Goal: Task Accomplishment & Management: Use online tool/utility

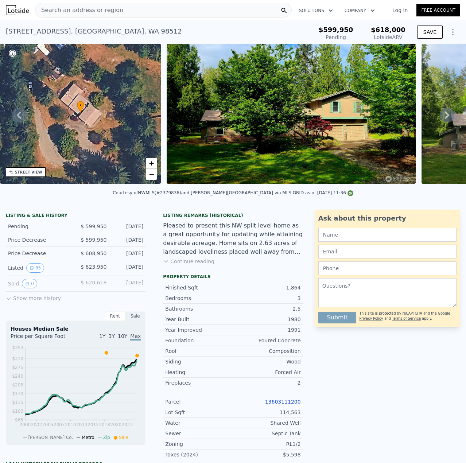
click at [103, 14] on span "Search an address or region" at bounding box center [79, 10] width 88 height 9
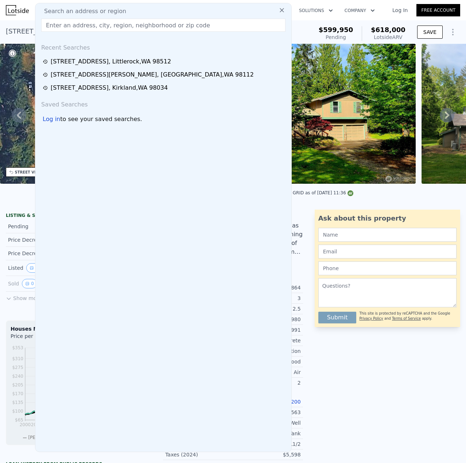
click at [93, 24] on input "text" at bounding box center [163, 25] width 244 height 13
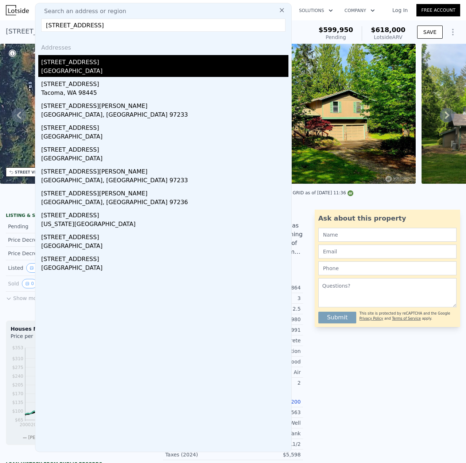
type input "[STREET_ADDRESS]"
click at [82, 63] on div "[STREET_ADDRESS]" at bounding box center [164, 61] width 247 height 12
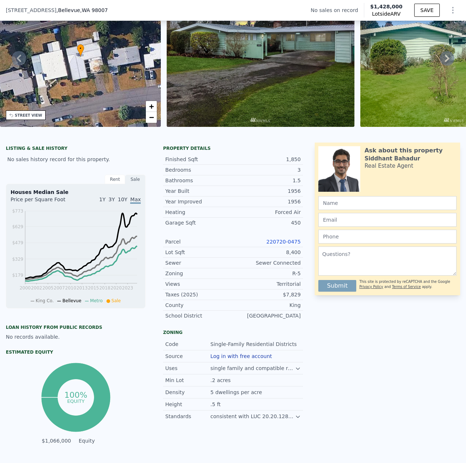
scroll to position [253, 0]
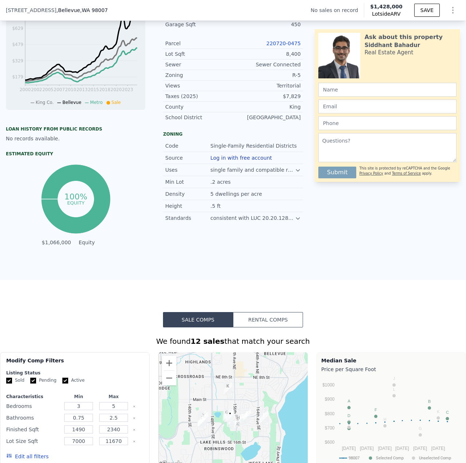
click at [290, 46] on link "220720-0475" at bounding box center [284, 43] width 34 height 6
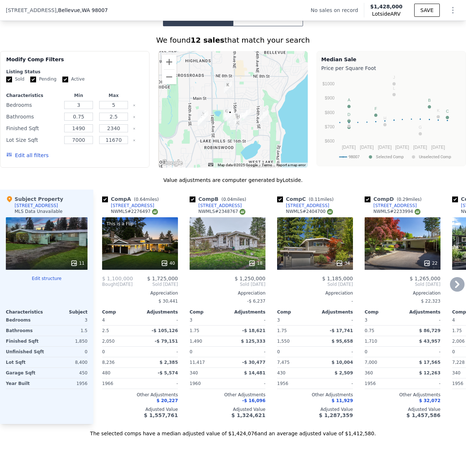
scroll to position [581, 0]
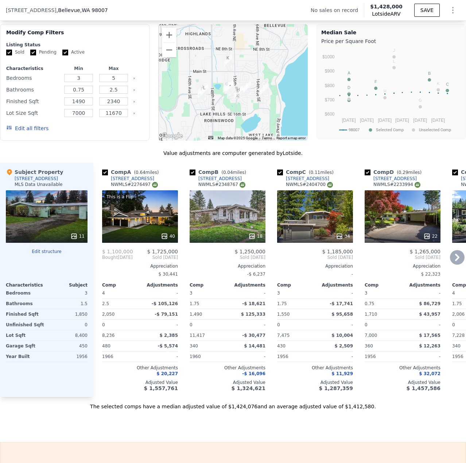
click at [225, 238] on div "18" at bounding box center [228, 236] width 70 height 7
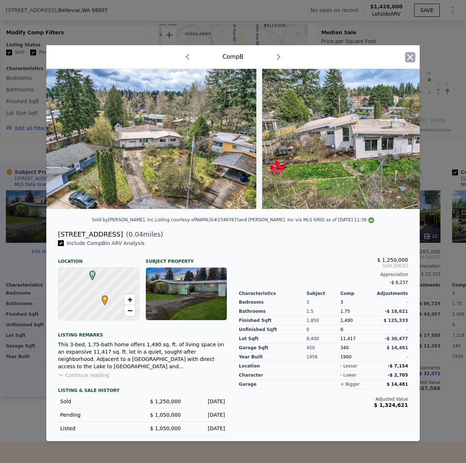
click at [411, 54] on icon "button" at bounding box center [411, 57] width 6 height 6
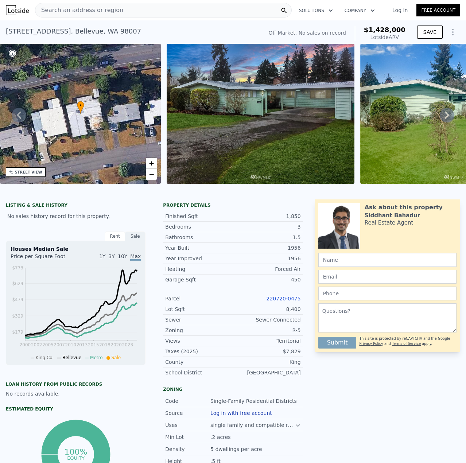
click at [34, 173] on div "STREET VIEW" at bounding box center [28, 172] width 27 height 5
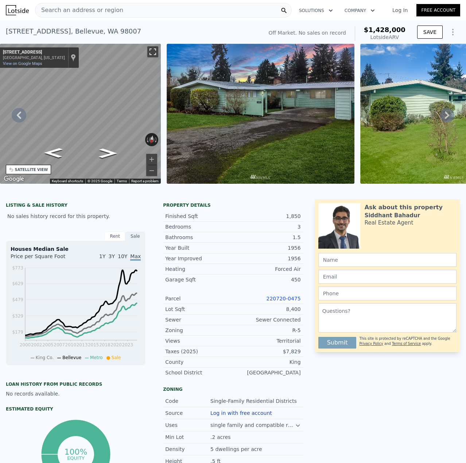
click at [154, 50] on button "Toggle fullscreen view" at bounding box center [152, 51] width 11 height 11
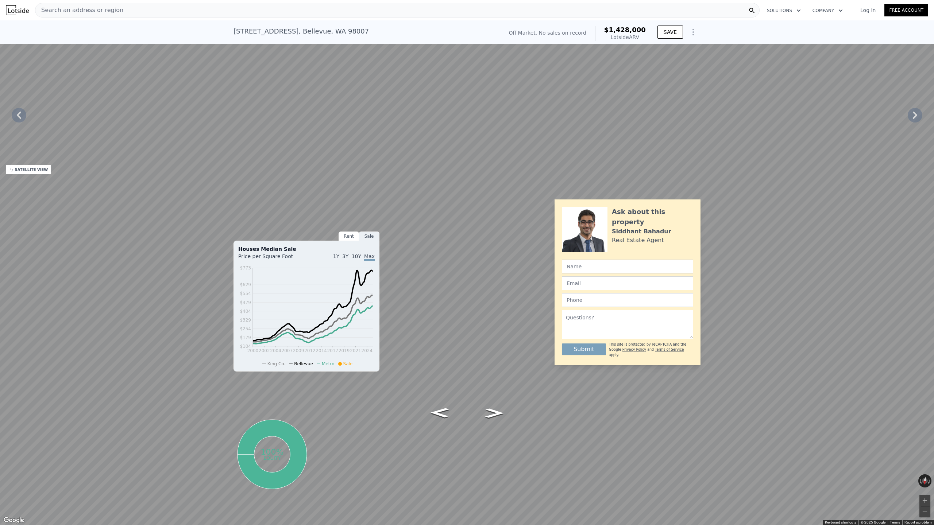
click at [466, 8] on button "Toggle fullscreen view" at bounding box center [925, 8] width 11 height 11
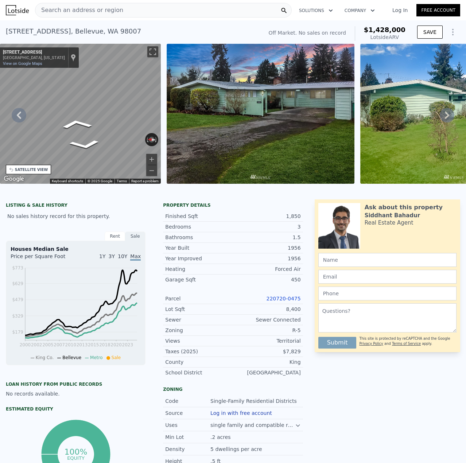
click at [228, 104] on div "• + − • + − STREET VIEW ← Move left → Move right ↑ Move up ↓ Move down + Zoom i…" at bounding box center [233, 115] width 466 height 143
click at [200, 99] on div "• + − • + − STREET VIEW ← Move left → Move right ↑ Move up ↓ Move down + Zoom i…" at bounding box center [233, 115] width 466 height 143
click at [26, 62] on link "View on Google Maps" at bounding box center [22, 63] width 39 height 5
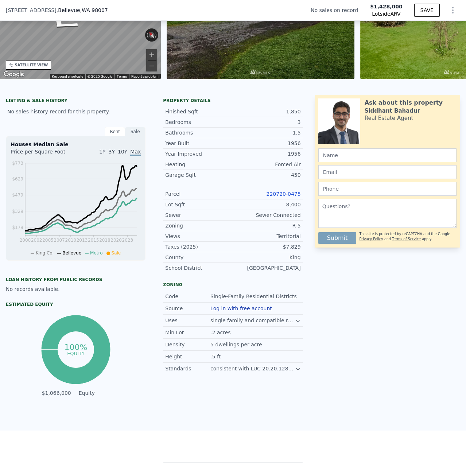
scroll to position [70, 0]
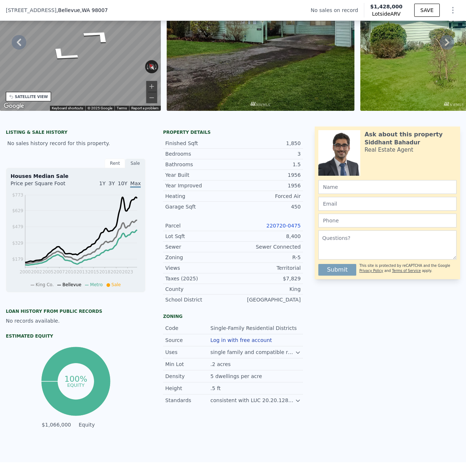
click at [289, 229] on link "220720-0475" at bounding box center [284, 226] width 34 height 6
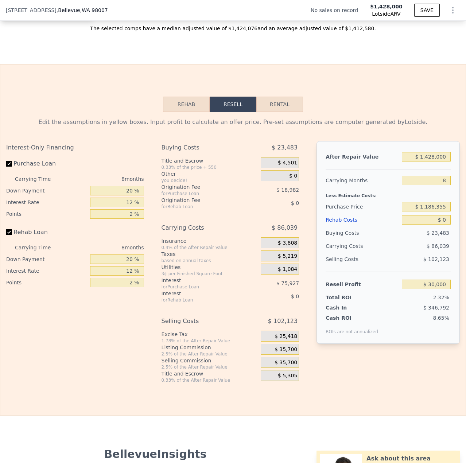
scroll to position [946, 0]
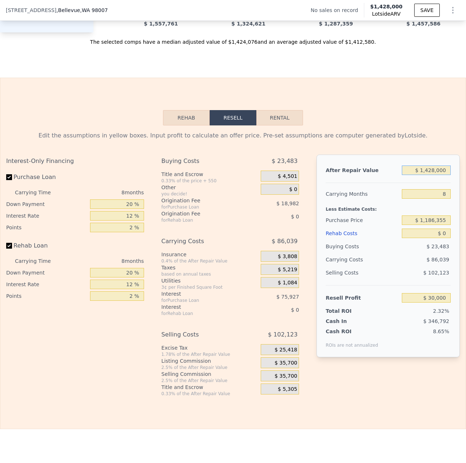
click at [431, 175] on input "$ 1,428,000" at bounding box center [426, 170] width 49 height 9
click at [424, 175] on input "$ 1,428,000" at bounding box center [426, 170] width 49 height 9
type input "$ 1,528,000"
type input "$ 122,620"
type input "$ 1,528,000"
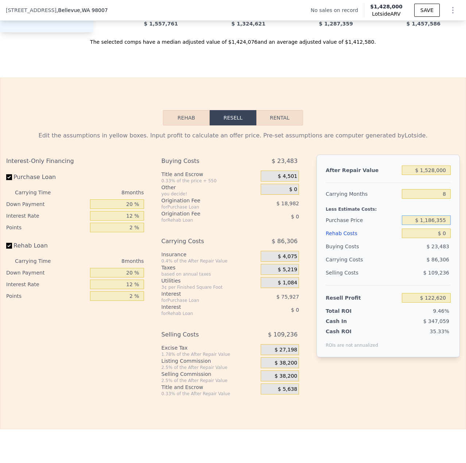
click at [442, 225] on input "$ 1,186,355" at bounding box center [426, 220] width 49 height 9
drag, startPoint x: 432, startPoint y: 231, endPoint x: 424, endPoint y: 232, distance: 7.7
click at [424, 225] on input "$ 1,186,355" at bounding box center [426, 220] width 49 height 9
type input "$ 1,025,355"
type input "$ 297,037"
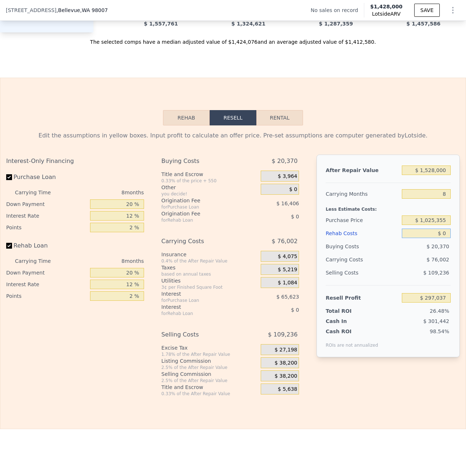
drag, startPoint x: 445, startPoint y: 245, endPoint x: 441, endPoint y: 249, distance: 5.2
click at [444, 238] on input "$ 0" at bounding box center [426, 233] width 49 height 9
drag, startPoint x: 442, startPoint y: 242, endPoint x: 438, endPoint y: 243, distance: 4.1
click at [438, 238] on input "$ 0" at bounding box center [426, 233] width 49 height 9
click at [415, 279] on div "$ 109,236" at bounding box center [426, 272] width 49 height 13
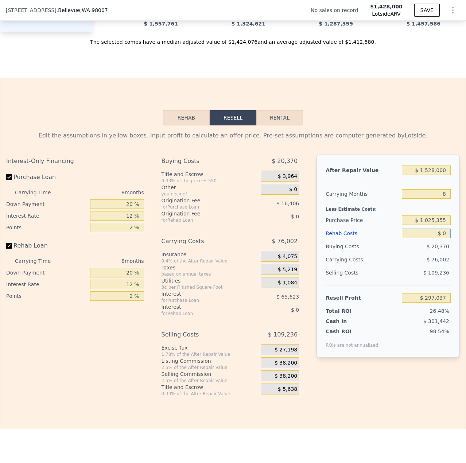
drag, startPoint x: 443, startPoint y: 246, endPoint x: 438, endPoint y: 244, distance: 5.0
click at [438, 238] on input "$ 0" at bounding box center [426, 233] width 49 height 9
type input "$ 1"
type input "$ 297,036"
type input "$ 10"
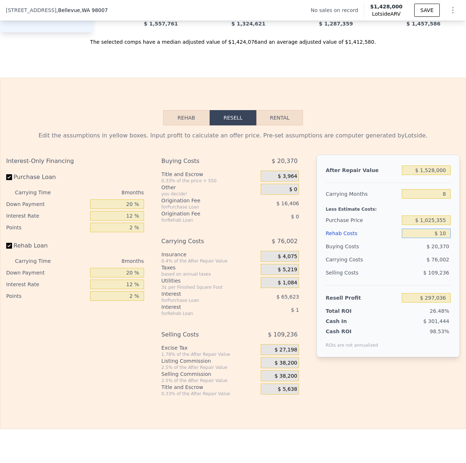
type input "$ 297,027"
type input "$ 100"
type input "$ 296,927"
type input "$ 1,000"
type input "$ 295,957"
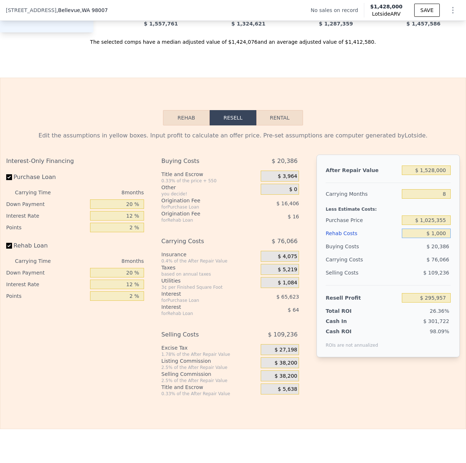
type input "$ 10,000"
type input "$ 286,237"
type input "$ 100,000"
type input "$ 189,037"
type input "$ 100,000"
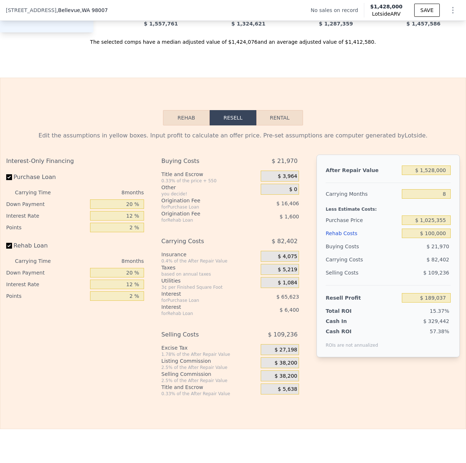
click at [436, 263] on span "$ 82,402" at bounding box center [438, 260] width 23 height 6
drag, startPoint x: 427, startPoint y: 179, endPoint x: 423, endPoint y: 178, distance: 4.6
click at [423, 175] on input "$ 1,528,000" at bounding box center [426, 170] width 49 height 9
type input "$ 1,428,000"
type input "$ 96,417"
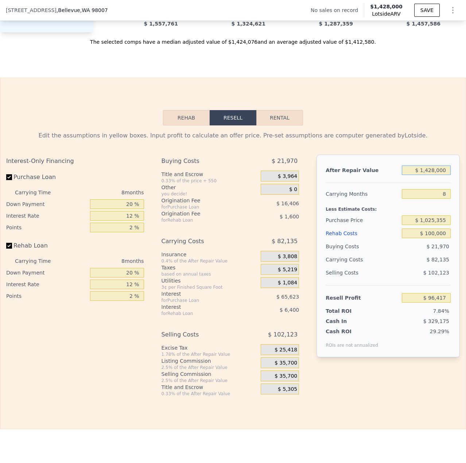
type input "$ 1,428,000"
click at [405, 279] on div "$ 102,123" at bounding box center [426, 272] width 49 height 13
click at [424, 175] on input "$ 1,428,000" at bounding box center [426, 170] width 49 height 9
click at [427, 225] on input "$ 1,025,355" at bounding box center [426, 220] width 49 height 9
type input "$ 925,355"
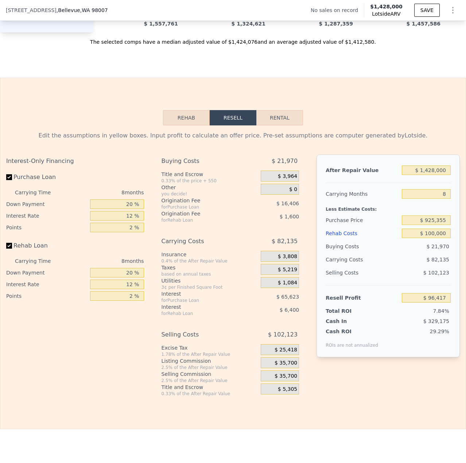
click at [415, 279] on div "$ 102,123" at bounding box center [426, 272] width 49 height 13
type input "$ 204,750"
drag, startPoint x: 428, startPoint y: 232, endPoint x: 432, endPoint y: 231, distance: 4.7
click at [428, 225] on input "$ 925,355" at bounding box center [426, 220] width 49 height 9
click at [430, 175] on input "$ 1,428,000" at bounding box center [426, 170] width 49 height 9
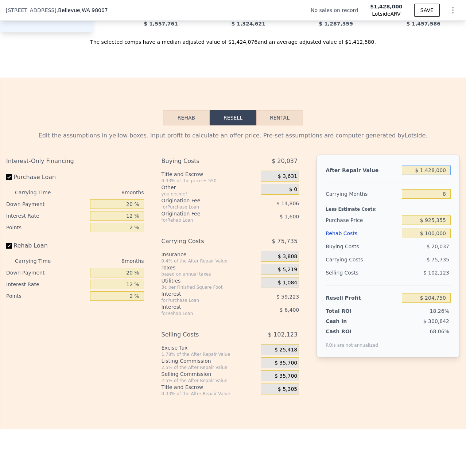
click at [427, 175] on input "$ 1,428,000" at bounding box center [426, 170] width 49 height 9
type input "$ 128,000"
type input "-$ 999,314"
type input "$ 1,328,000"
type input "$ 112,130"
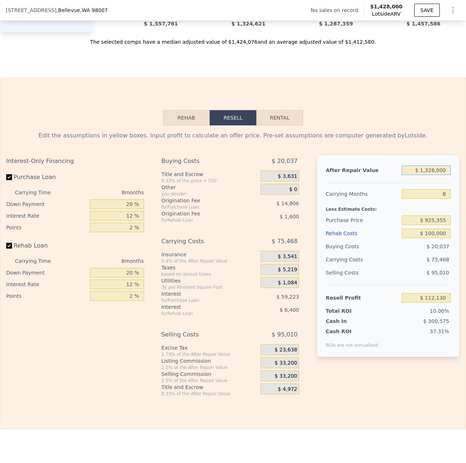
type input "$ 132,000"
type input "-$ 995,611"
type input "$ 13,000"
type input "-$ 1,105,828"
type input "$ 135,000"
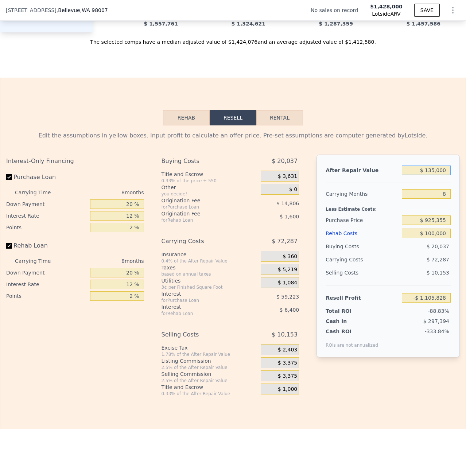
type input "-$ 992,832"
click at [414, 279] on div "$ 10,153" at bounding box center [426, 272] width 49 height 13
click at [442, 175] on input "$ 135,000" at bounding box center [426, 170] width 49 height 9
type input "$ 1,350,000"
type input "$ 132,505"
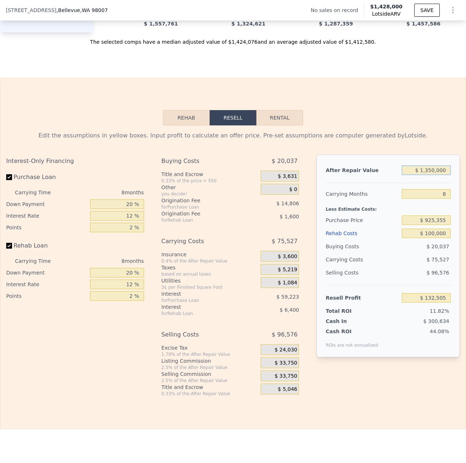
type input "$ 1,350,000"
click at [416, 253] on div "$ 20,037" at bounding box center [426, 246] width 49 height 13
click at [442, 199] on input "8" at bounding box center [426, 193] width 49 height 9
type input "6"
type input "$ 151,386"
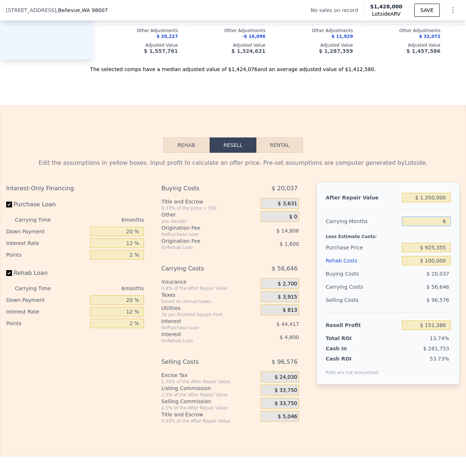
scroll to position [910, 0]
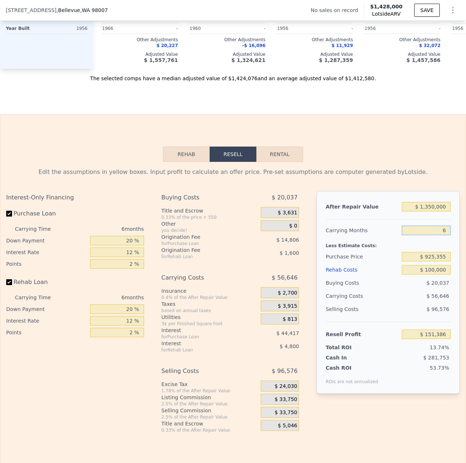
type input "6"
click at [415, 316] on div "$ 96,576" at bounding box center [426, 309] width 49 height 13
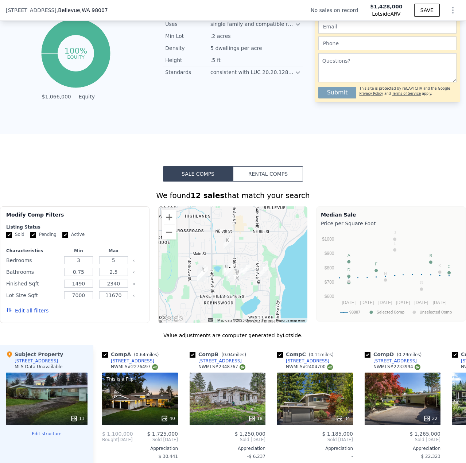
scroll to position [216, 0]
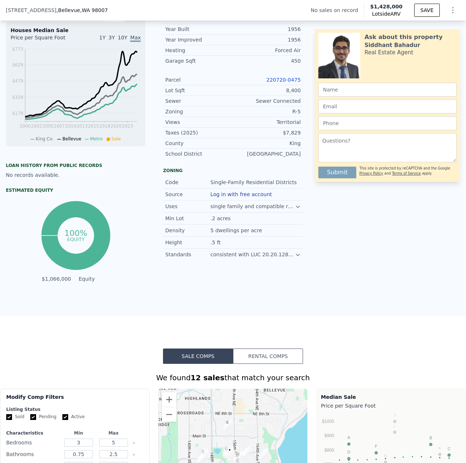
type input "$ 1,428,000"
type input "8"
type input "$ 0"
type input "$ 30,000"
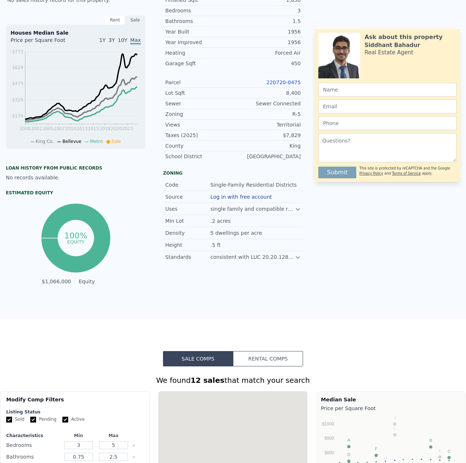
scroll to position [0, 0]
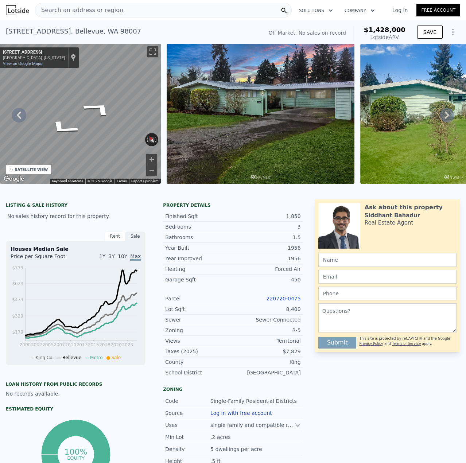
click at [101, 11] on span "Search an address or region" at bounding box center [79, 10] width 88 height 9
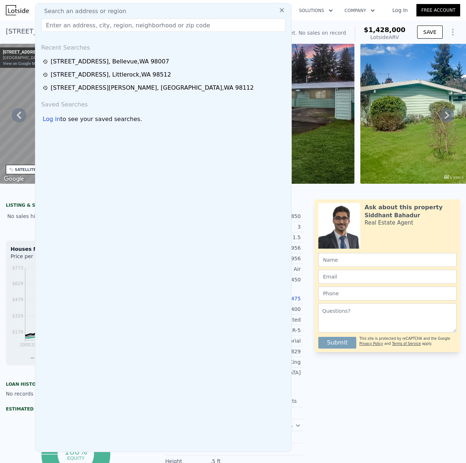
click at [101, 23] on input "text" at bounding box center [163, 25] width 244 height 13
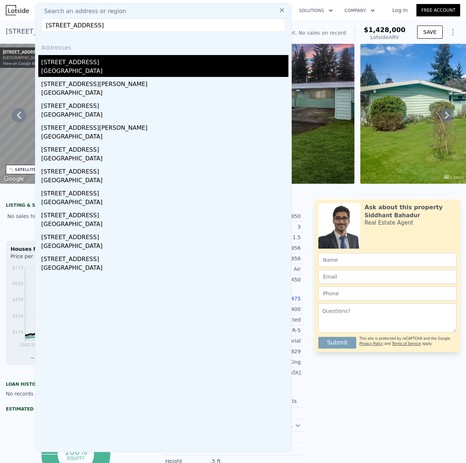
type input "[STREET_ADDRESS]"
click at [83, 69] on div "[GEOGRAPHIC_DATA]" at bounding box center [164, 72] width 247 height 10
type input "2"
type input "3"
type input "1.75"
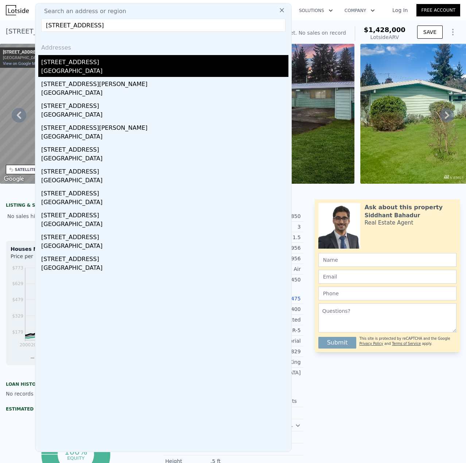
type input "620"
type input "950"
type input "4225"
type input "5200"
type input "$ 614,000"
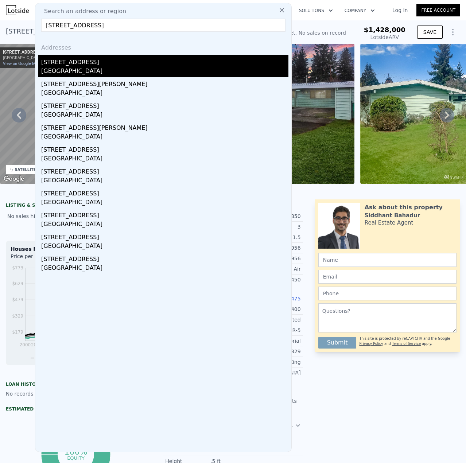
type input "5"
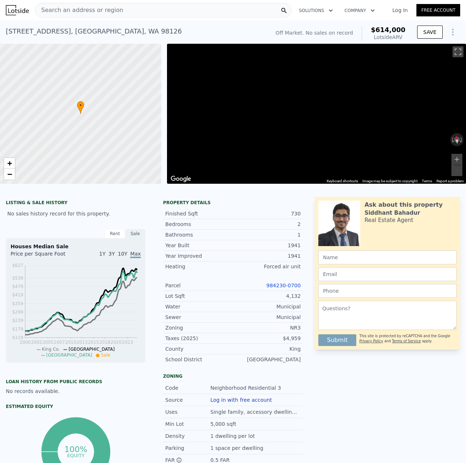
scroll to position [0, 3]
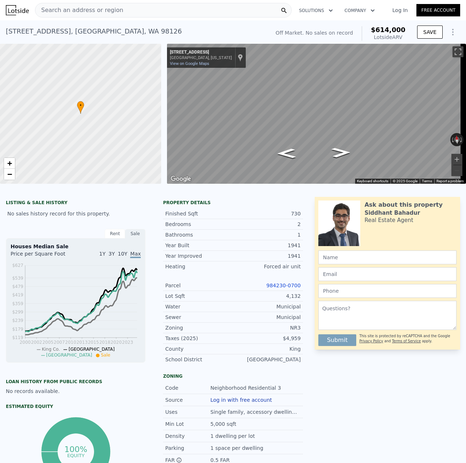
click at [286, 289] on link "984230-0700" at bounding box center [284, 286] width 34 height 6
click at [279, 289] on link "984230-0700" at bounding box center [284, 286] width 34 height 6
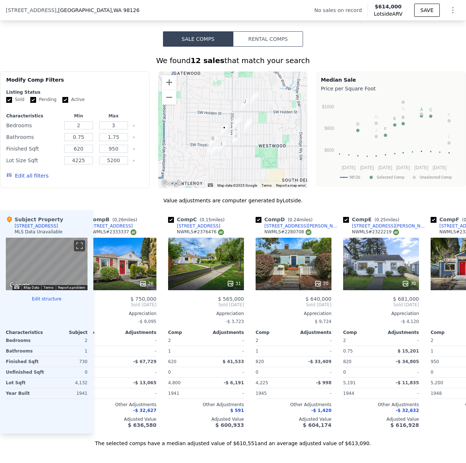
scroll to position [0, 110]
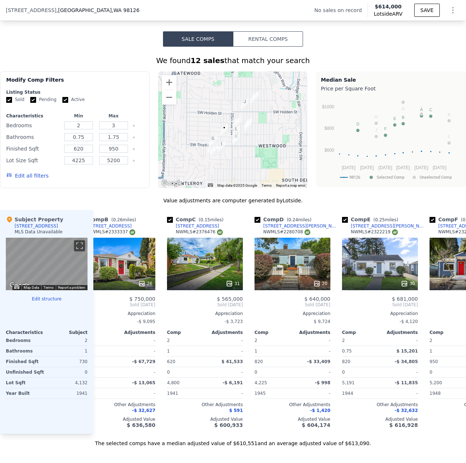
drag, startPoint x: 195, startPoint y: 441, endPoint x: 175, endPoint y: 425, distance: 25.5
click at [175, 425] on div "Comp A ( 0.47 miles) [STREET_ADDRESS] # 2370556 31 $ 613,000 Sold [DATE] Apprec…" at bounding box center [279, 322] width 373 height 224
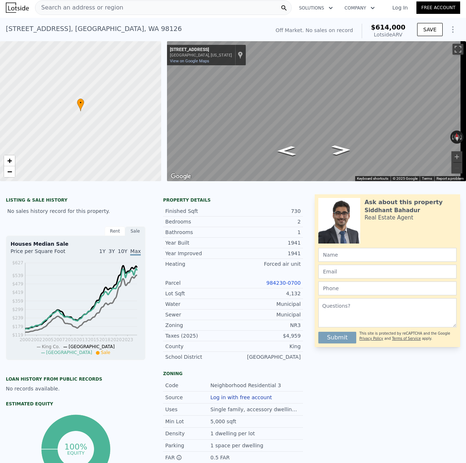
scroll to position [0, 0]
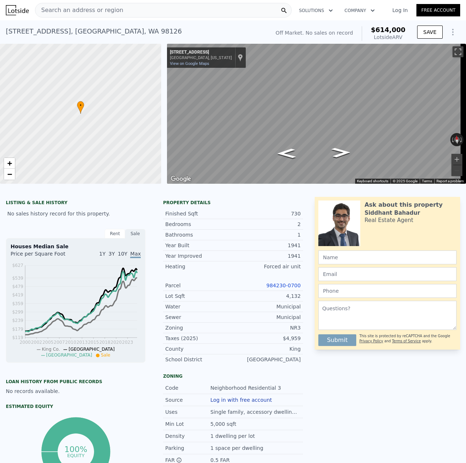
click at [130, 10] on div "Search an address or region" at bounding box center [163, 10] width 257 height 15
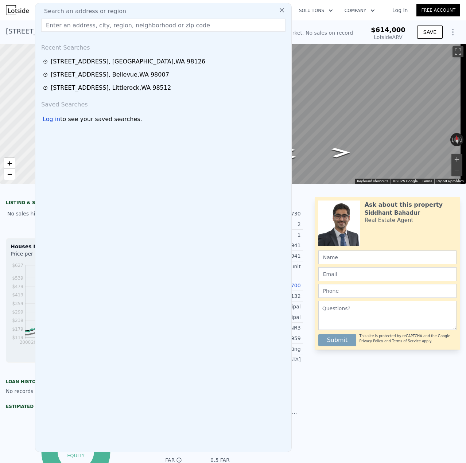
click at [119, 28] on input "text" at bounding box center [163, 25] width 244 height 13
paste input "[STREET_ADDRESS]?"
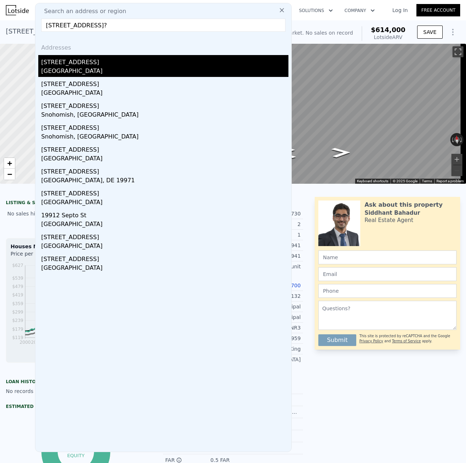
type input "[STREET_ADDRESS]?"
click at [74, 65] on div "[STREET_ADDRESS]" at bounding box center [164, 61] width 247 height 12
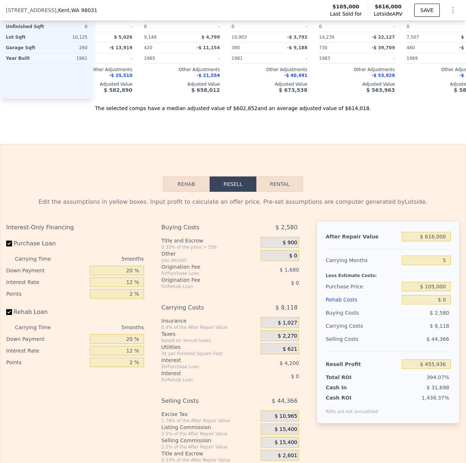
scroll to position [946, 0]
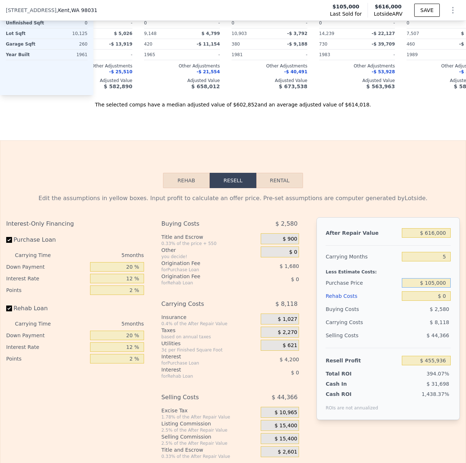
drag, startPoint x: 429, startPoint y: 294, endPoint x: 424, endPoint y: 294, distance: 4.8
click at [424, 288] on input "$ 105,000" at bounding box center [426, 282] width 49 height 9
type input "$ 380,000"
click at [442, 301] on input "$ 0" at bounding box center [426, 296] width 49 height 9
type input "$ 164,621"
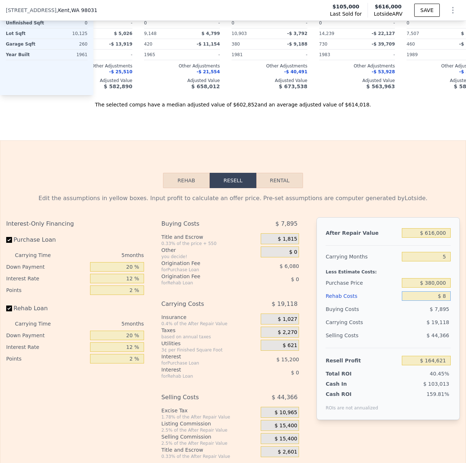
type input "$ 80"
type input "$ 164,535"
type input "$ 8,000"
type input "$ 156,173"
type input "$ 80,000"
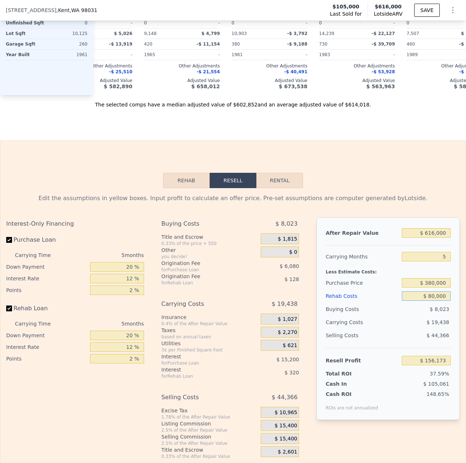
type input "$ 80,141"
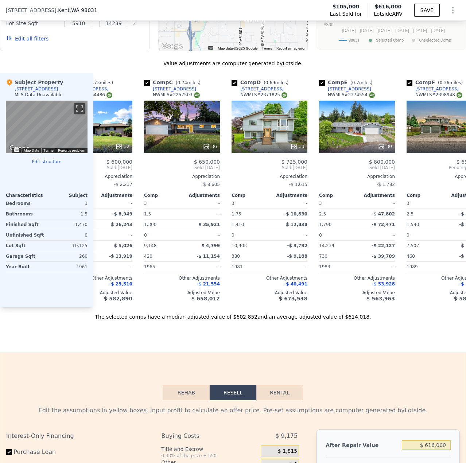
scroll to position [654, 0]
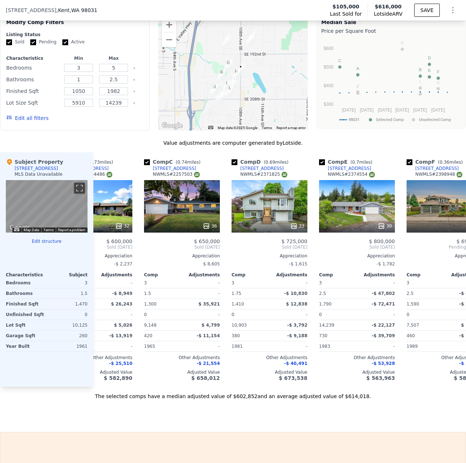
click at [48, 8] on span "[STREET_ADDRESS]" at bounding box center [31, 10] width 51 height 7
type input "$ 0"
type input "$ 455,936"
click at [48, 8] on span "[STREET_ADDRESS]" at bounding box center [31, 10] width 51 height 7
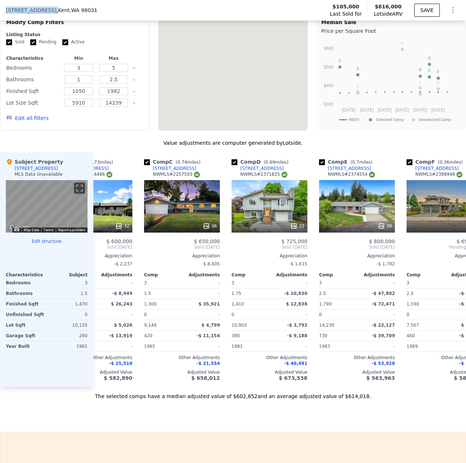
click at [48, 8] on span "[STREET_ADDRESS]" at bounding box center [31, 10] width 51 height 7
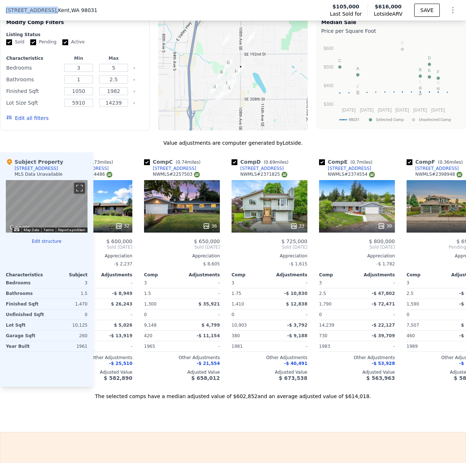
click at [48, 8] on span "[STREET_ADDRESS]" at bounding box center [31, 10] width 51 height 7
click at [111, 4] on div "[STREET_ADDRESS] Last Sold for $105,000 Lotside ARV $616,000 SAVE" at bounding box center [233, 10] width 466 height 20
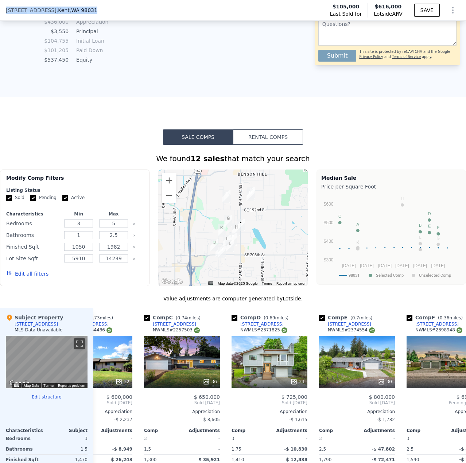
drag, startPoint x: 92, startPoint y: 11, endPoint x: 0, endPoint y: 7, distance: 92.0
click at [0, 7] on html "Search an address or region Solutions Company Open main menu Log In Free Accoun…" at bounding box center [233, 231] width 466 height 463
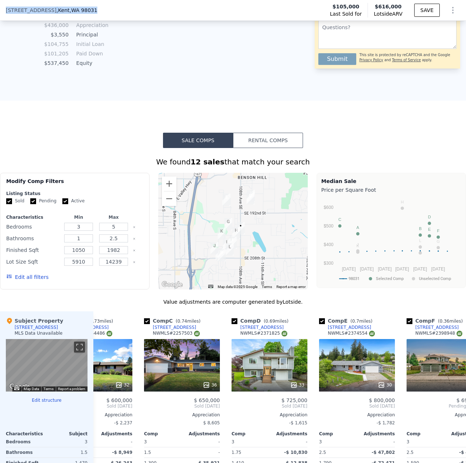
copy div "Search an address or region Solutions Company Open main menu Log In Free Accoun…"
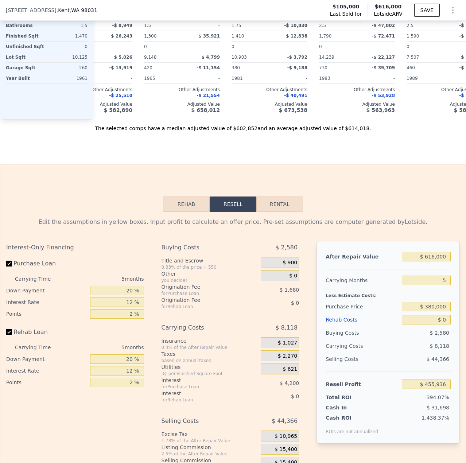
scroll to position [949, 0]
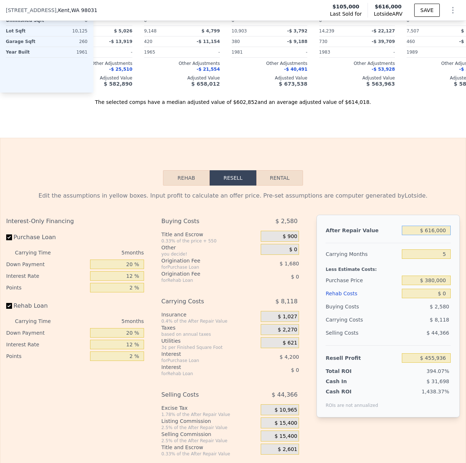
click at [429, 235] on input "$ 616,000" at bounding box center [426, 230] width 49 height 9
type input "$ 61,000"
type input "-$ 58,662"
type input "$ 6,000"
type input "-$ 109,658"
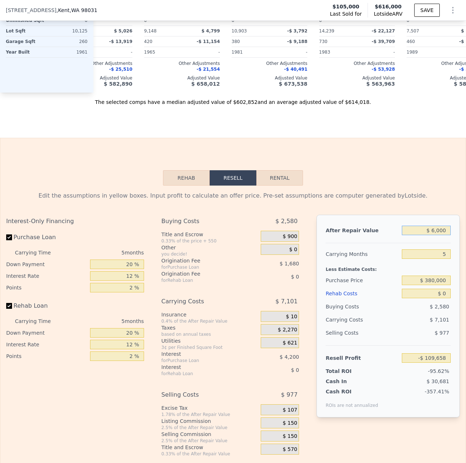
type input "$ 000"
type input "-$ 115,221"
type input "$ 55,000"
type input "-$ 64,225"
type input "$ 550,000"
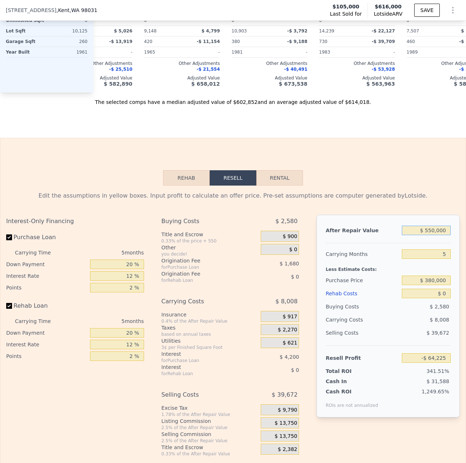
type input "$ 394,740"
type input "$ 550,000"
click at [439, 298] on input "$ 0" at bounding box center [426, 293] width 49 height 9
click at [440, 298] on input "$ 0" at bounding box center [426, 293] width 49 height 9
type input "$ 80"
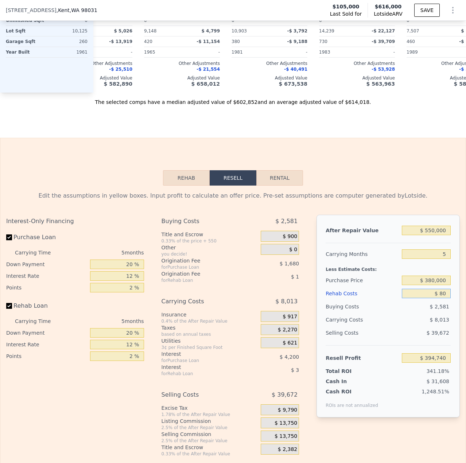
type input "$ 394,654"
type input "$ 800"
type input "$ 393,897"
type input "$ 8,000"
type input "$ 386,292"
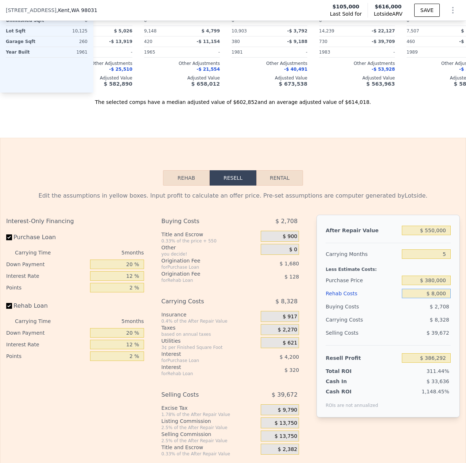
type input "$ 80,000"
type input "$ 310,260"
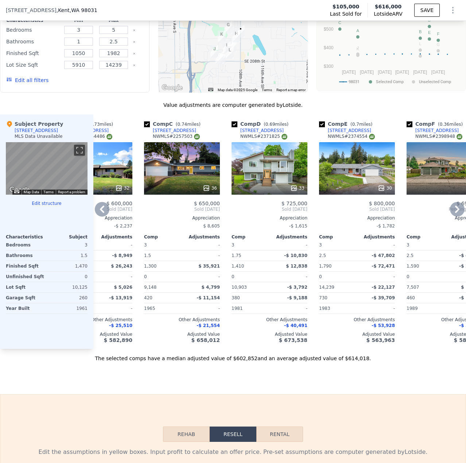
scroll to position [584, 0]
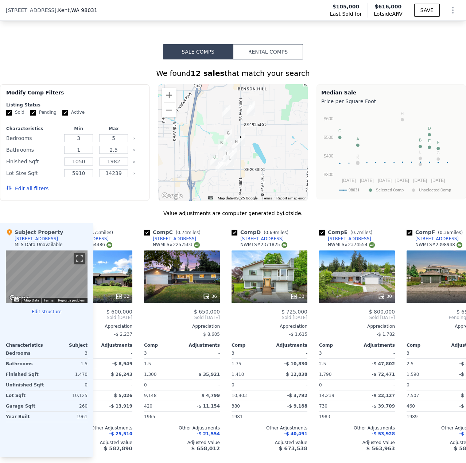
type input "$ 80,000"
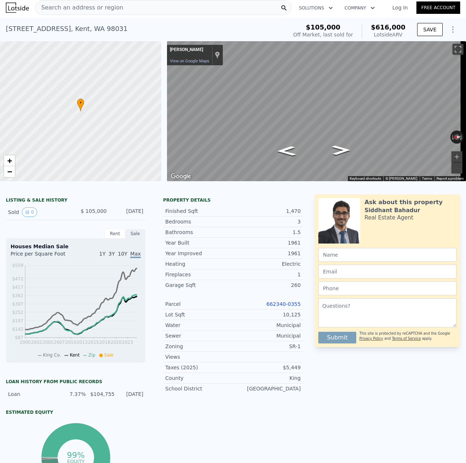
scroll to position [0, 0]
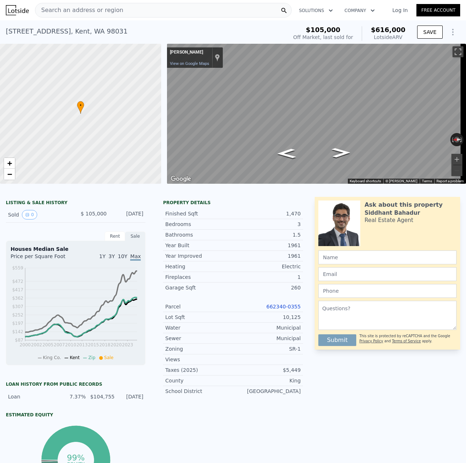
type input "$ 616,000"
type input "$ 0"
type input "$ 455,936"
click at [288, 310] on link "662340-0355" at bounding box center [284, 307] width 34 height 6
